Goal: Use online tool/utility: Utilize a website feature to perform a specific function

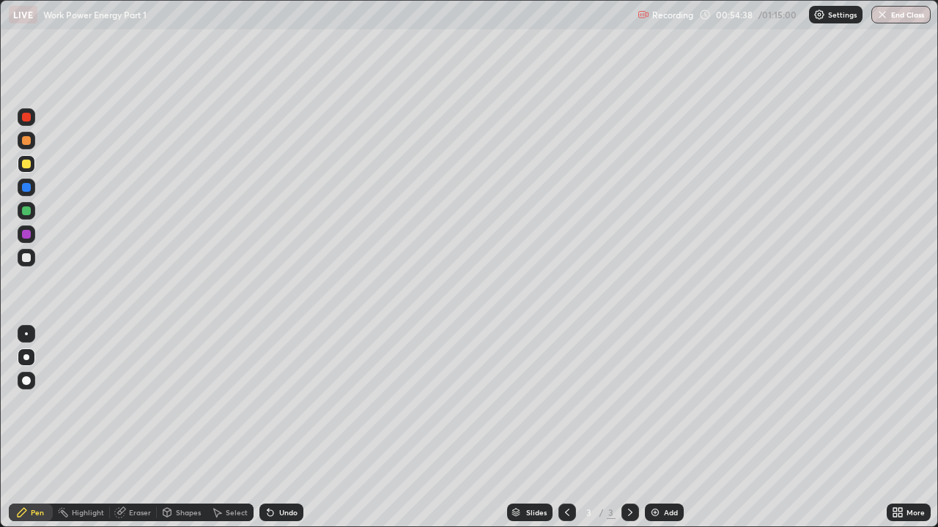
scroll to position [527, 938]
click at [664, 516] on div "Add" at bounding box center [671, 512] width 14 height 7
click at [135, 513] on div "Eraser" at bounding box center [140, 512] width 22 height 7
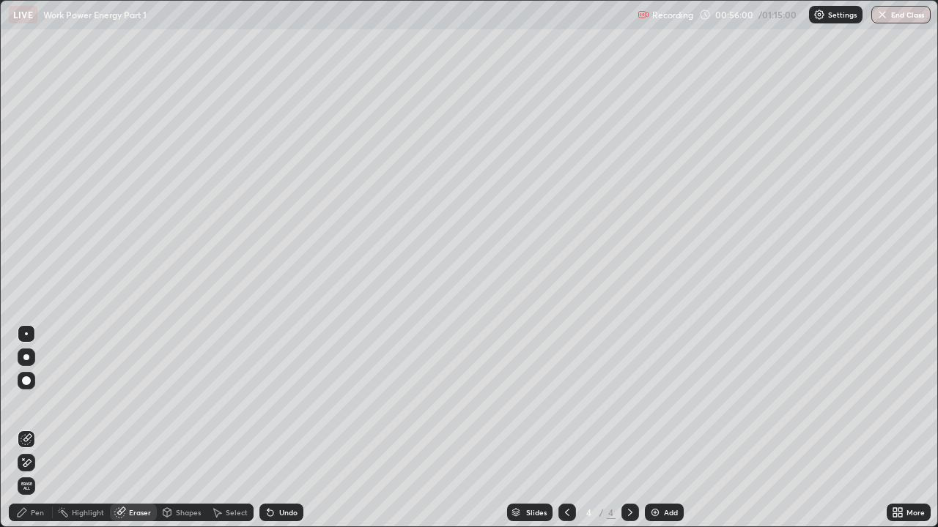
click at [34, 516] on div "Pen" at bounding box center [37, 512] width 13 height 7
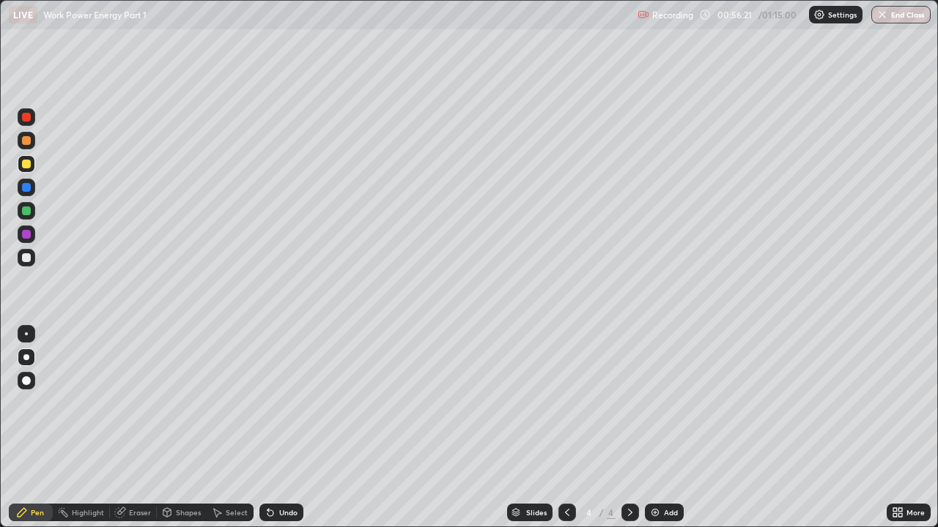
click at [23, 261] on div at bounding box center [26, 257] width 9 height 9
click at [28, 143] on div at bounding box center [26, 140] width 9 height 9
click at [565, 516] on icon at bounding box center [567, 513] width 12 height 12
click at [631, 520] on div at bounding box center [630, 513] width 18 height 18
click at [906, 12] on button "End Class" at bounding box center [900, 15] width 59 height 18
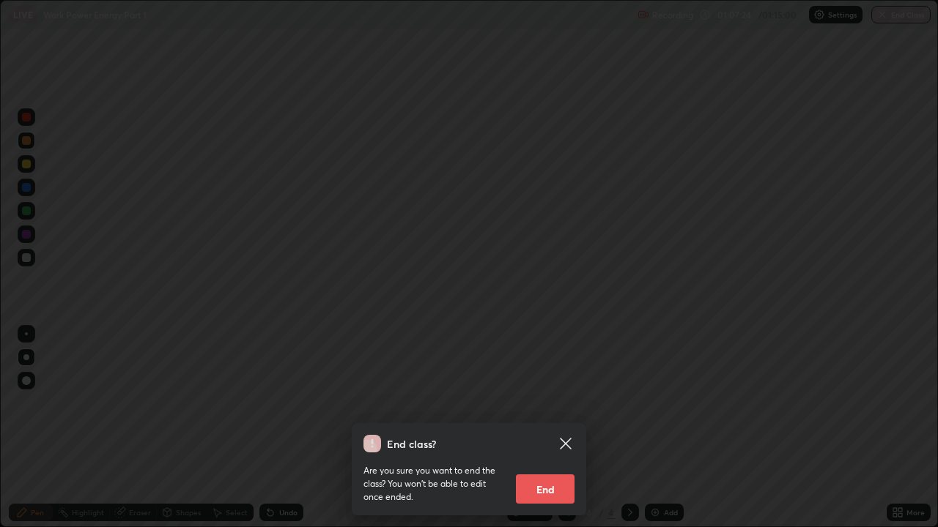
click at [546, 499] on button "End" at bounding box center [545, 489] width 59 height 29
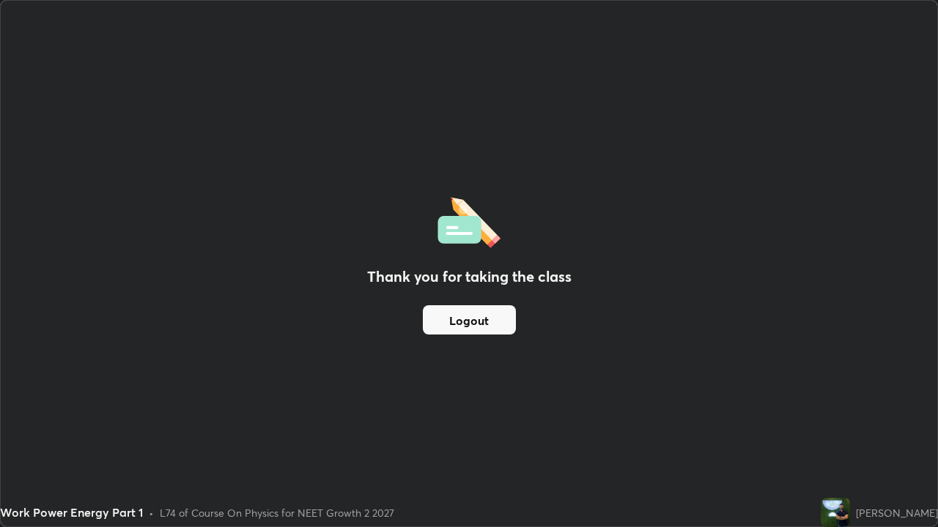
click at [472, 318] on button "Logout" at bounding box center [469, 319] width 93 height 29
